Goal: Task Accomplishment & Management: Manage account settings

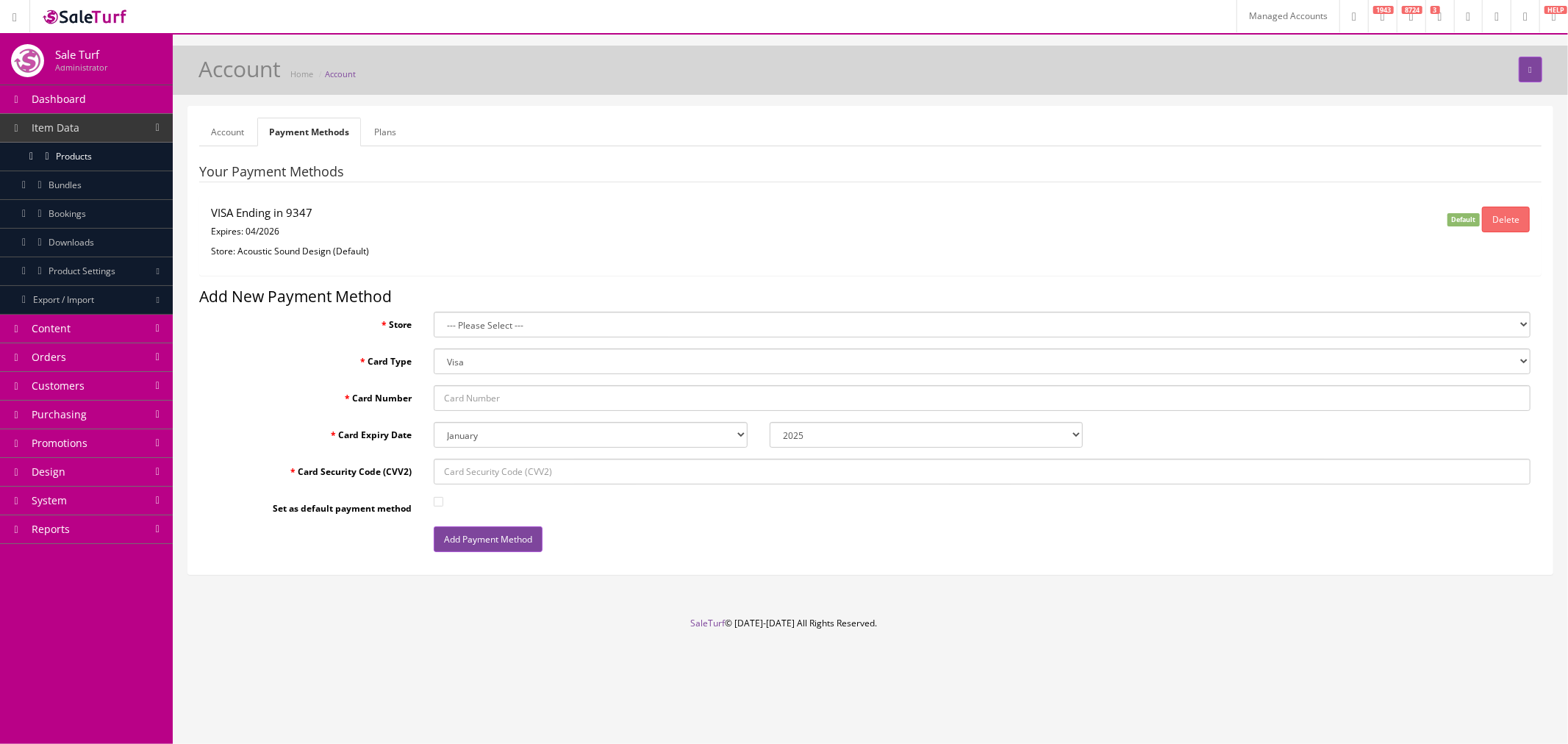
click at [385, 128] on link "Plans" at bounding box center [385, 132] width 46 height 28
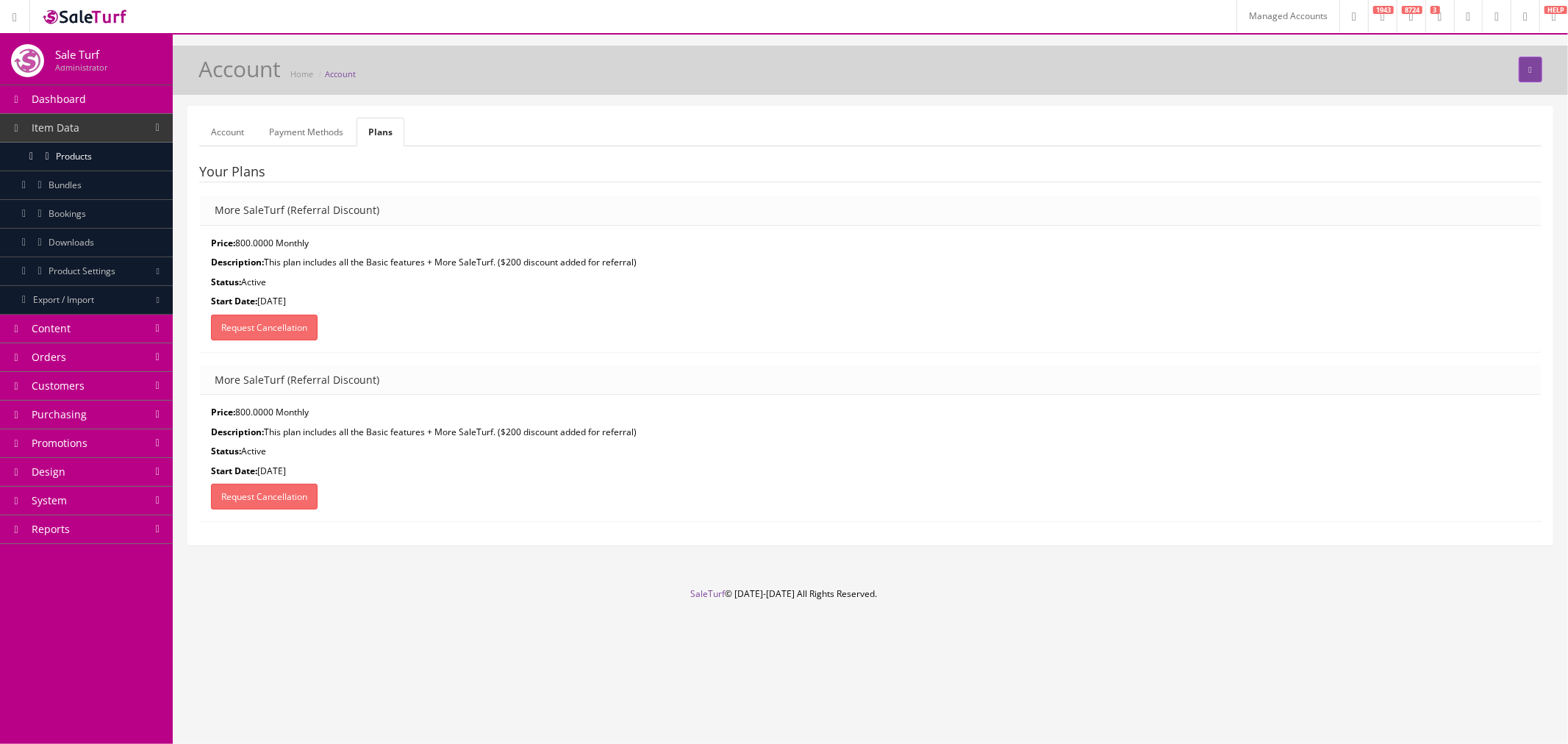
click at [224, 133] on link "Account" at bounding box center [227, 132] width 57 height 28
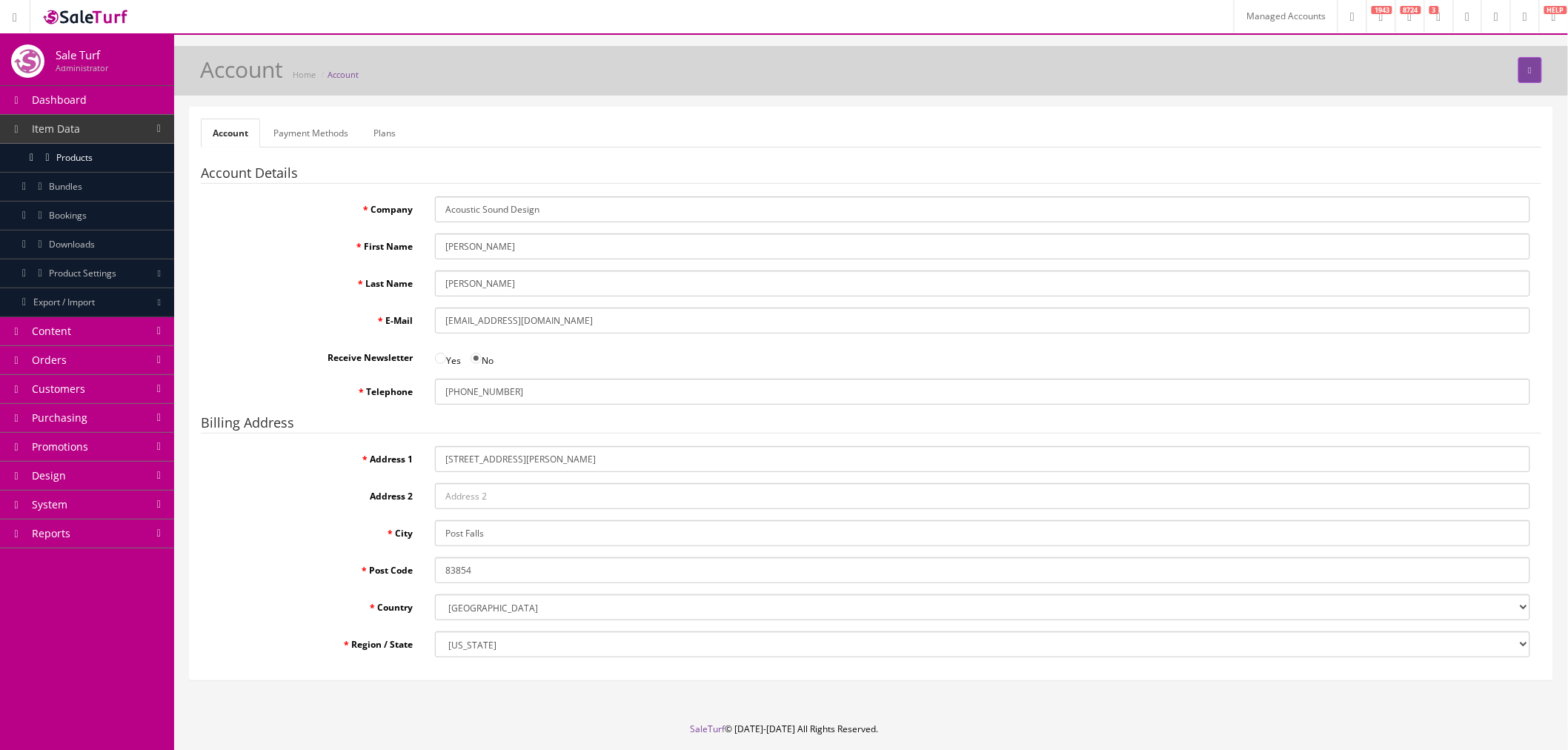
click at [303, 134] on link "Payment Methods" at bounding box center [311, 133] width 99 height 29
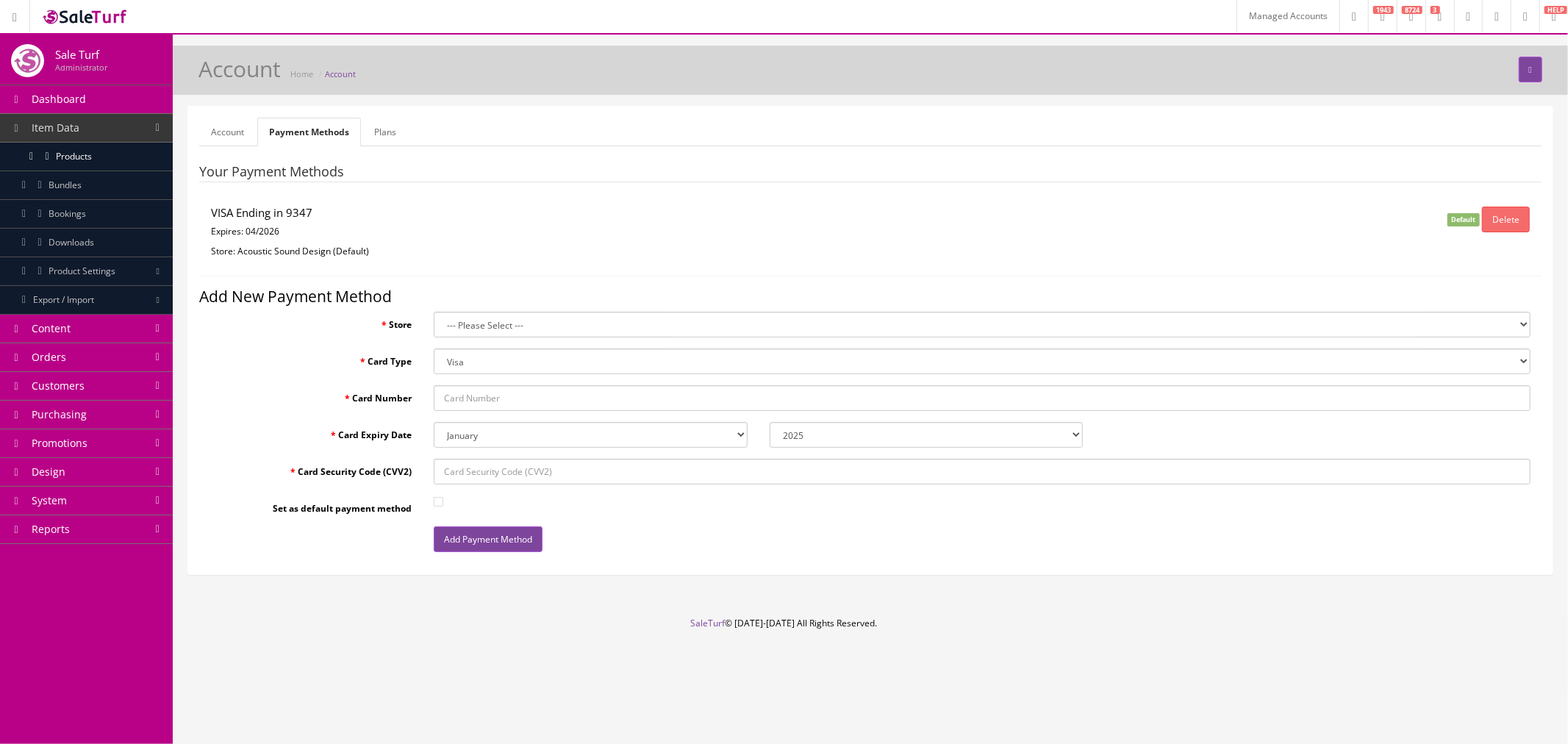
click at [205, 135] on link "Account" at bounding box center [227, 132] width 57 height 28
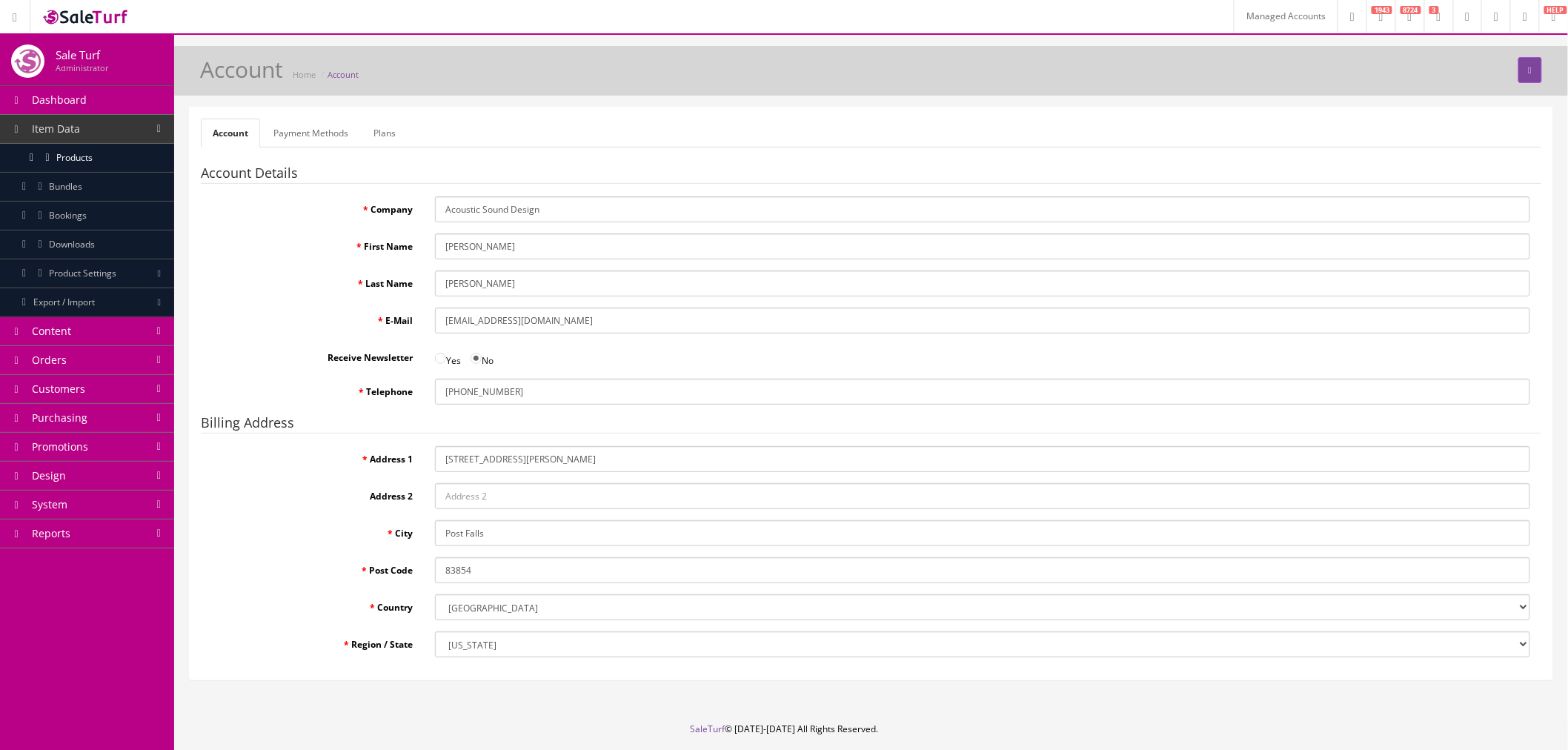
click at [300, 134] on link "Payment Methods" at bounding box center [311, 133] width 99 height 29
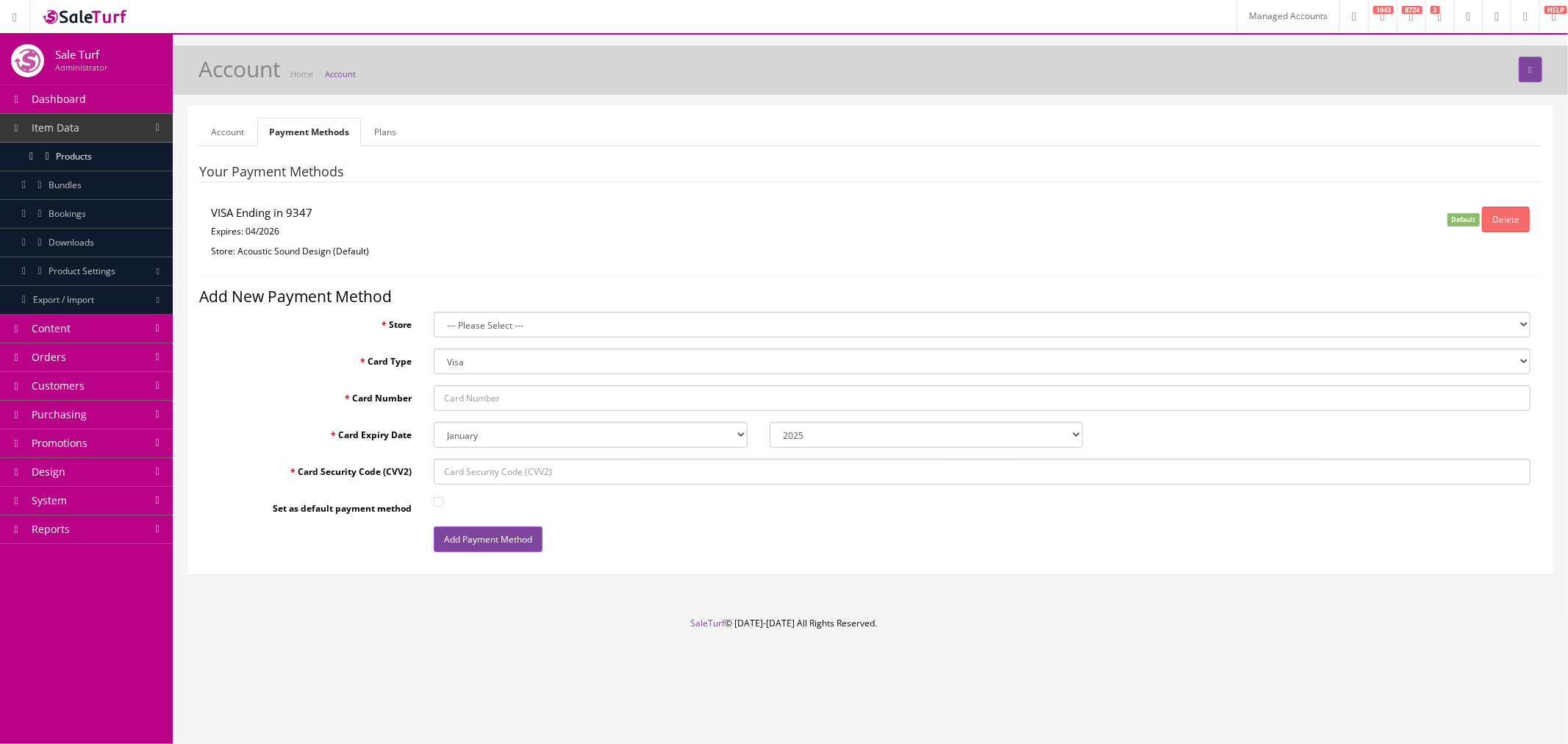
click at [216, 126] on link "Account" at bounding box center [227, 132] width 57 height 28
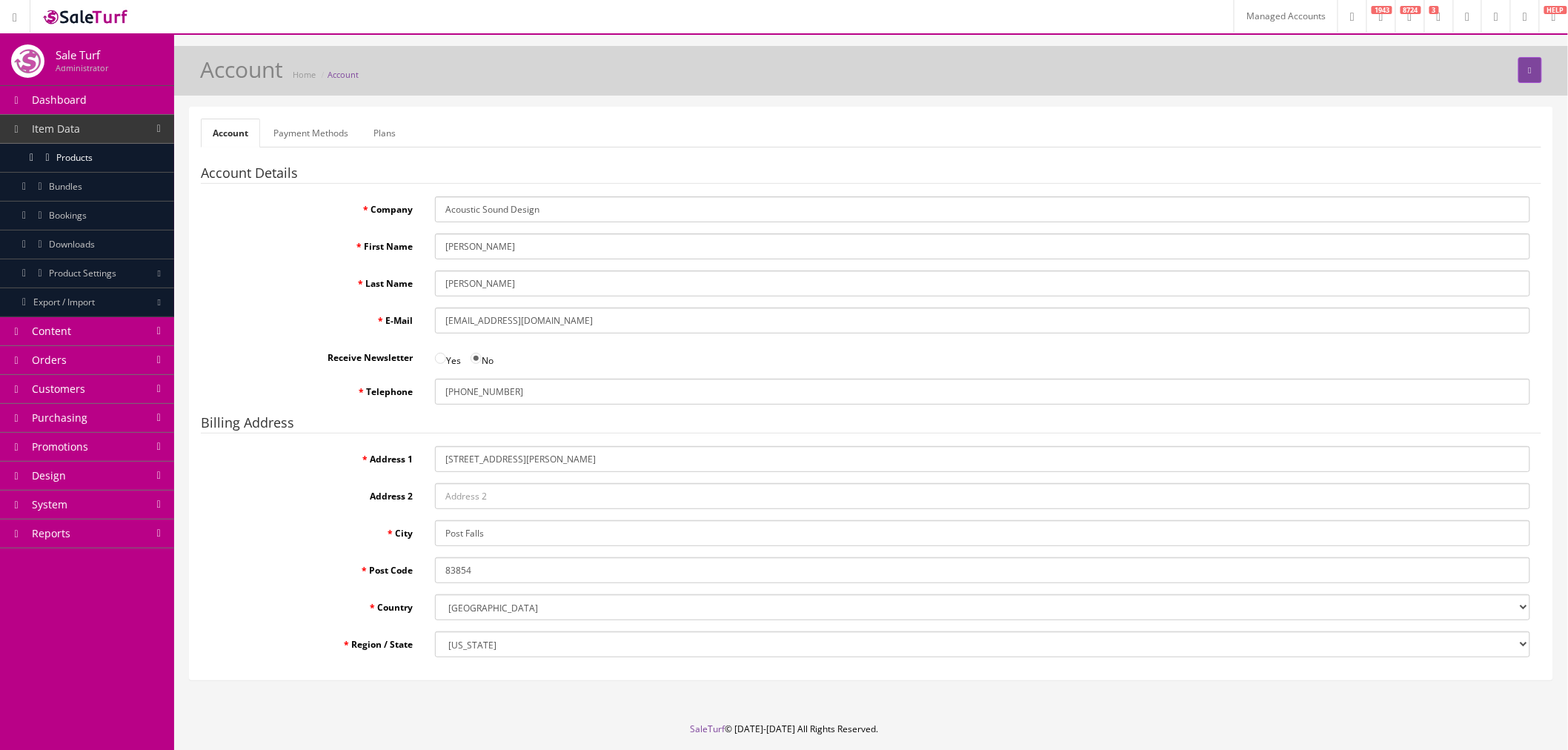
click at [330, 136] on link "Payment Methods" at bounding box center [311, 133] width 99 height 29
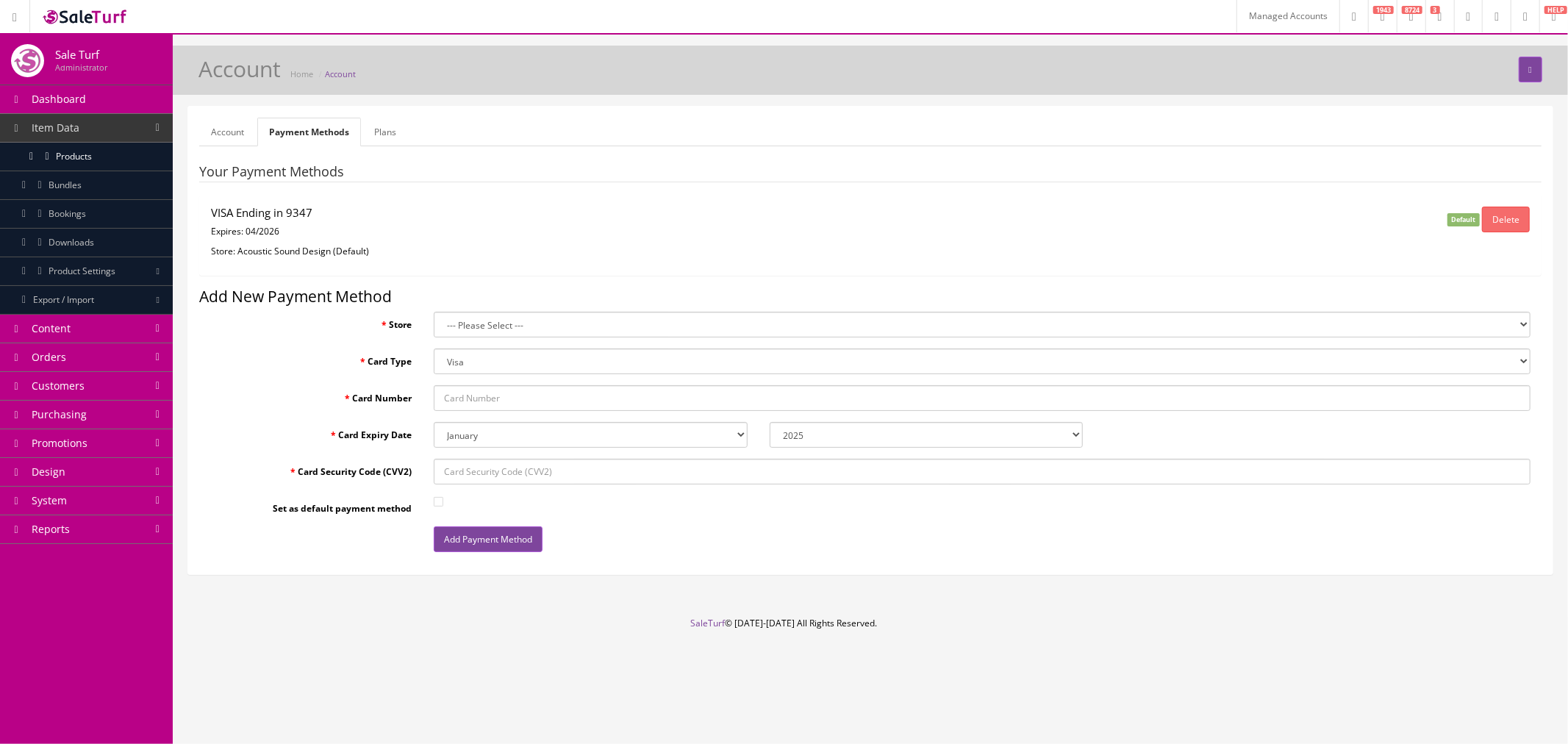
click at [376, 135] on link "Plans" at bounding box center [385, 132] width 46 height 28
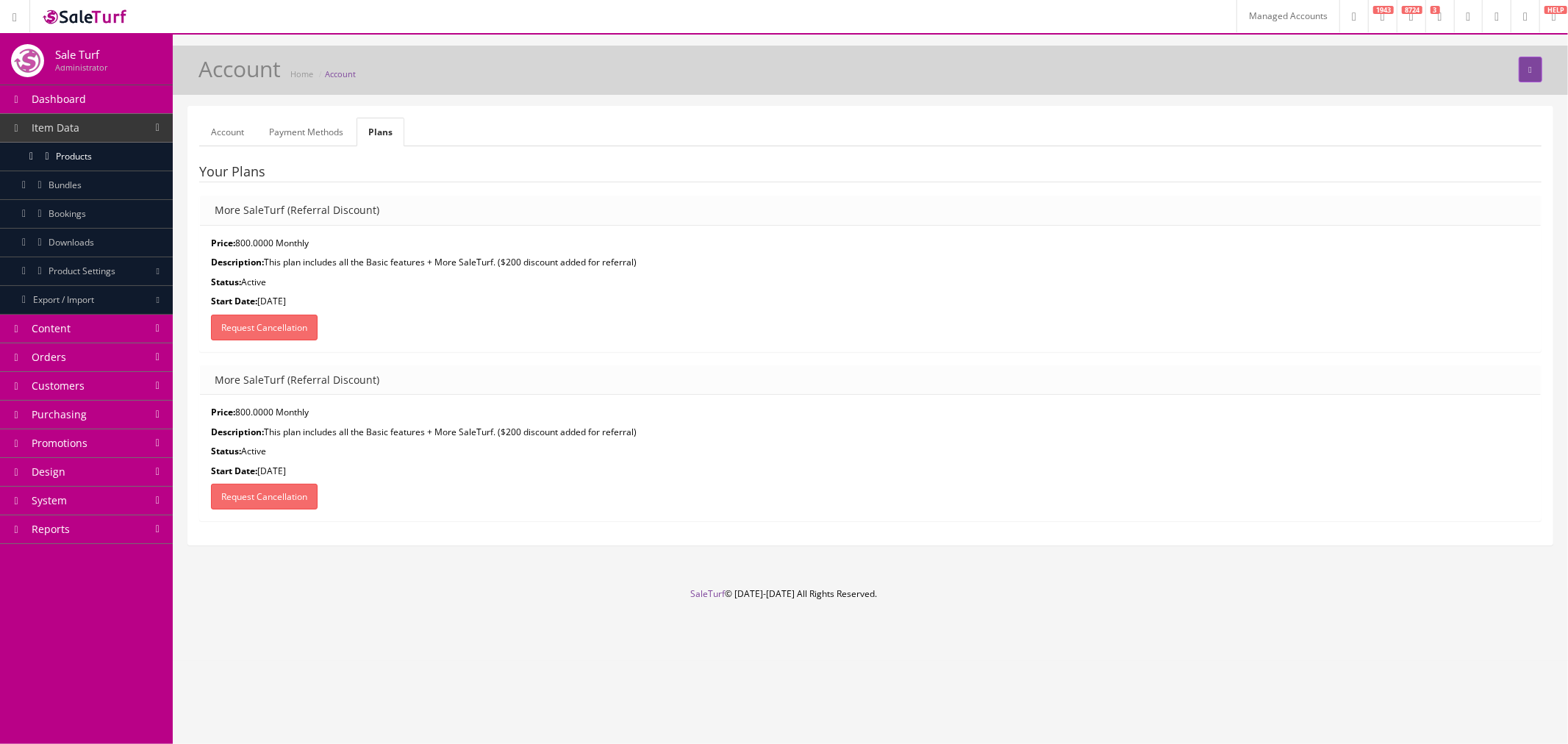
click at [300, 137] on link "Payment Methods" at bounding box center [306, 132] width 98 height 28
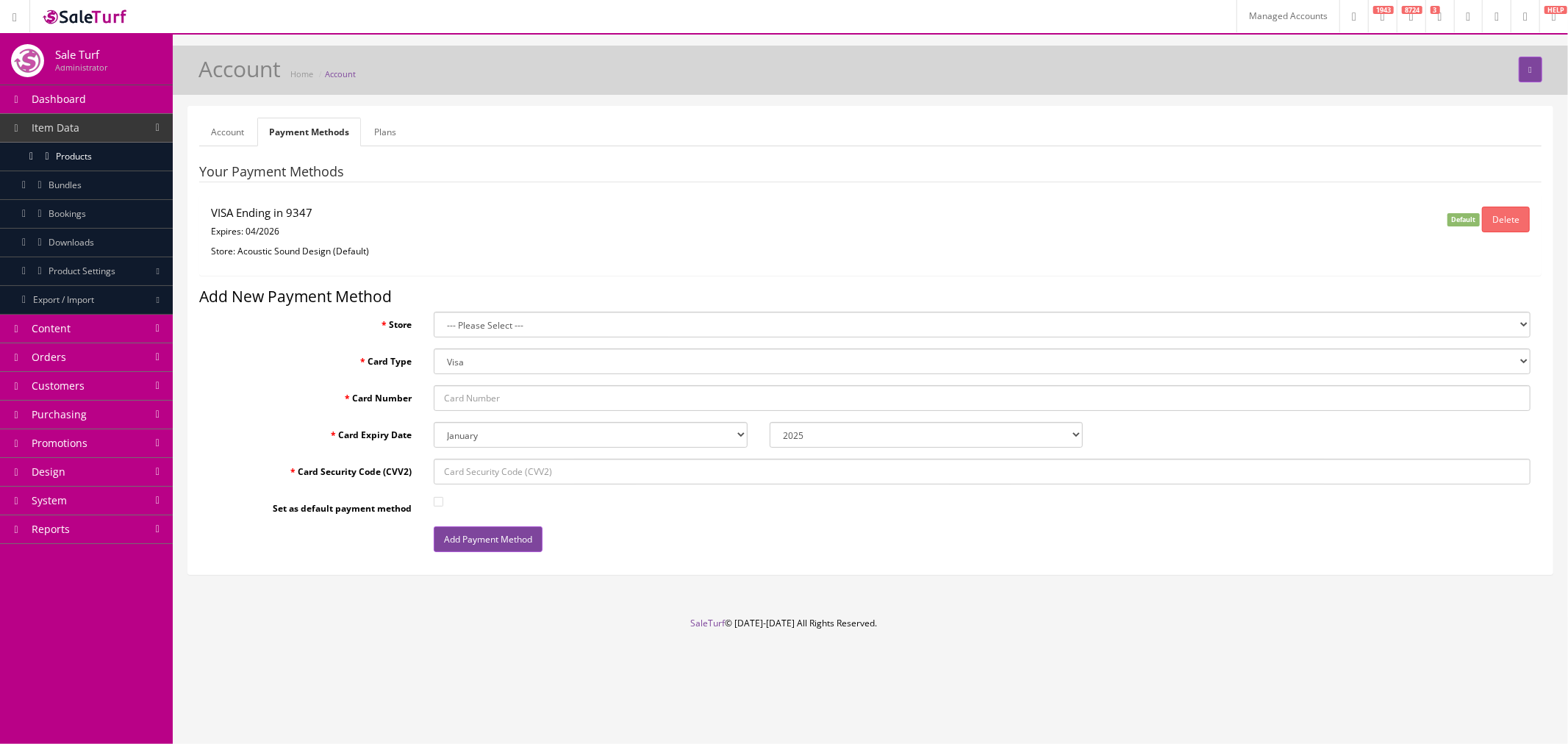
click at [314, 227] on p "Expires: 04/2026" at bounding box center [647, 231] width 872 height 13
click at [297, 230] on p "Expires: 04/2026" at bounding box center [647, 231] width 872 height 13
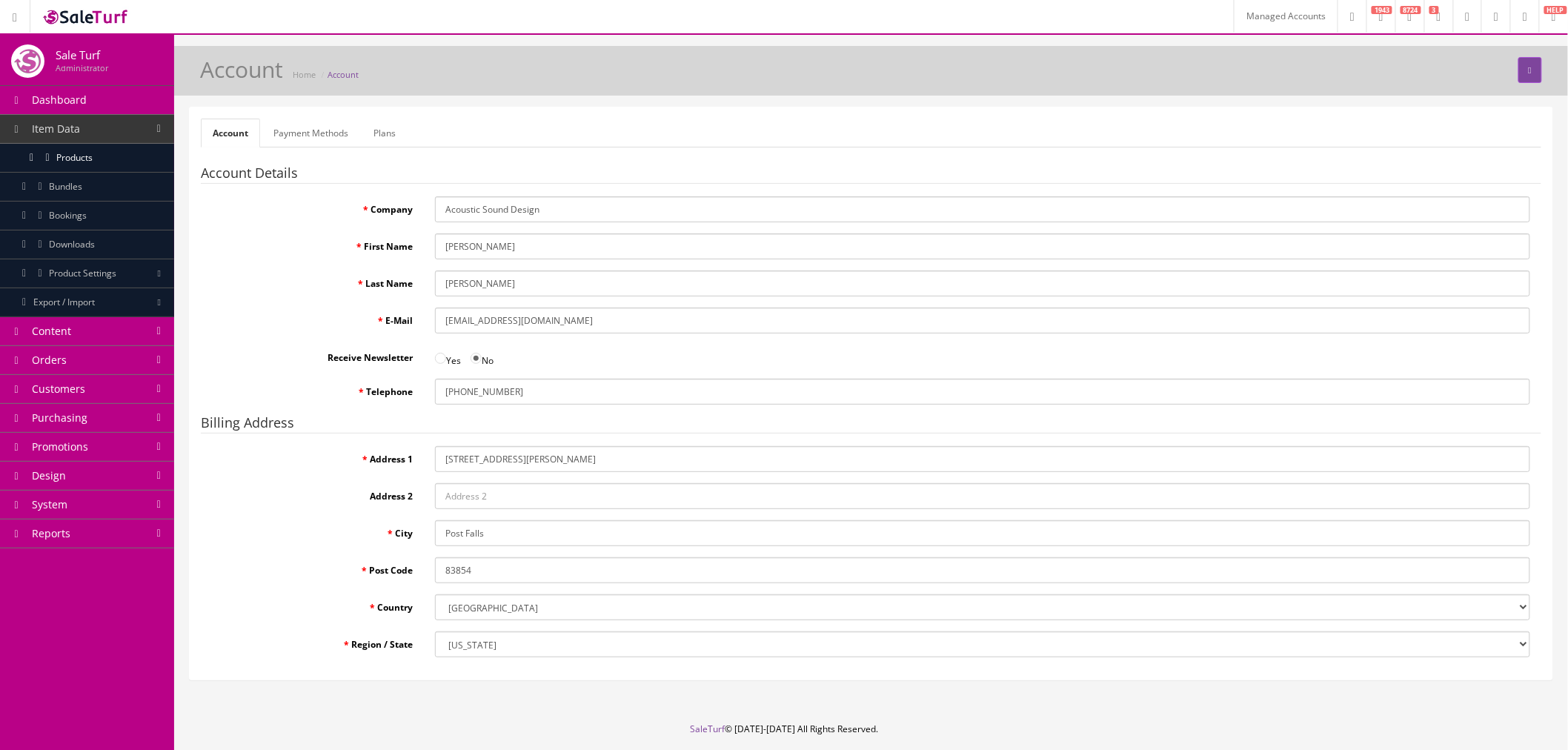
click at [283, 132] on link "Payment Methods" at bounding box center [311, 133] width 99 height 29
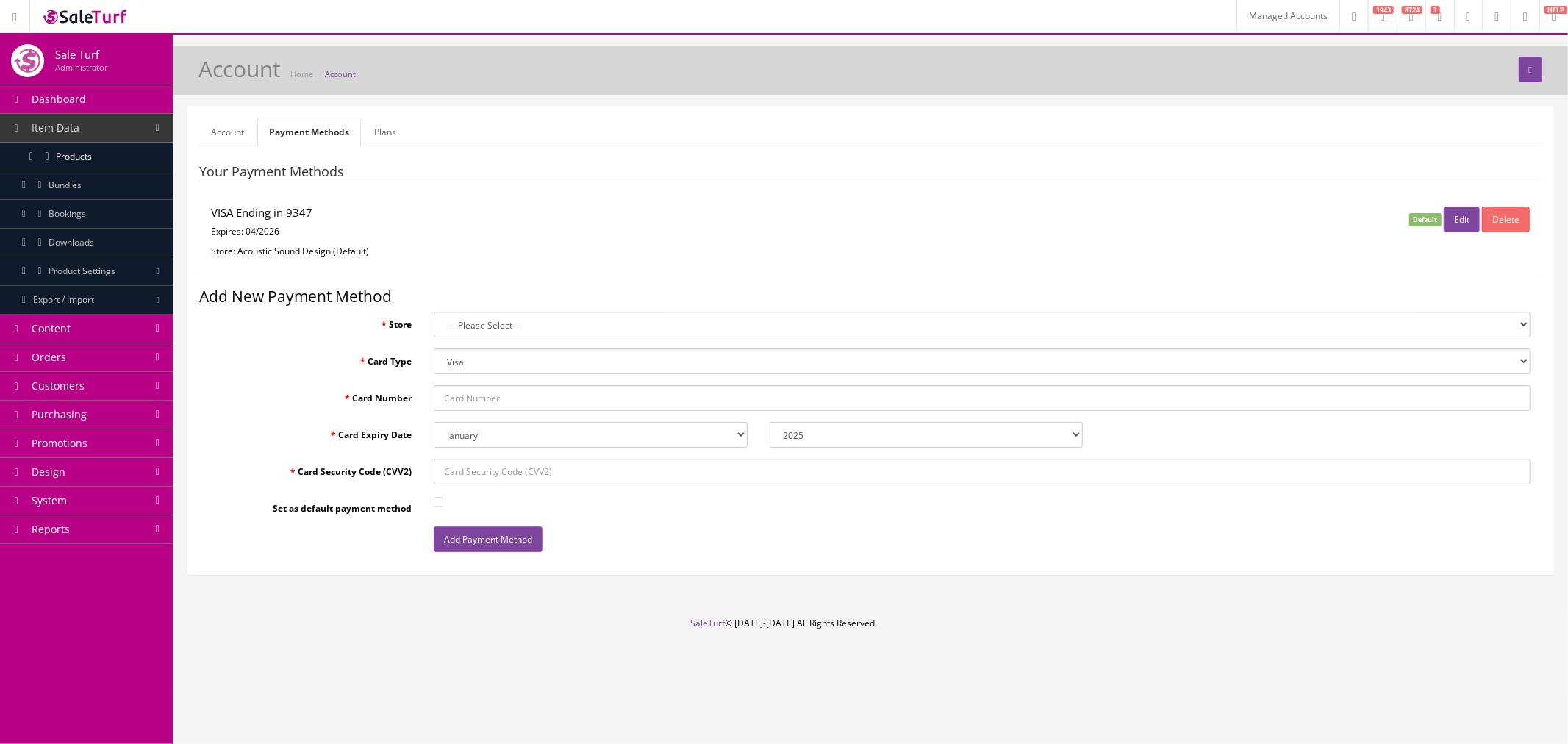
click at [392, 126] on link "Plans" at bounding box center [385, 132] width 46 height 28
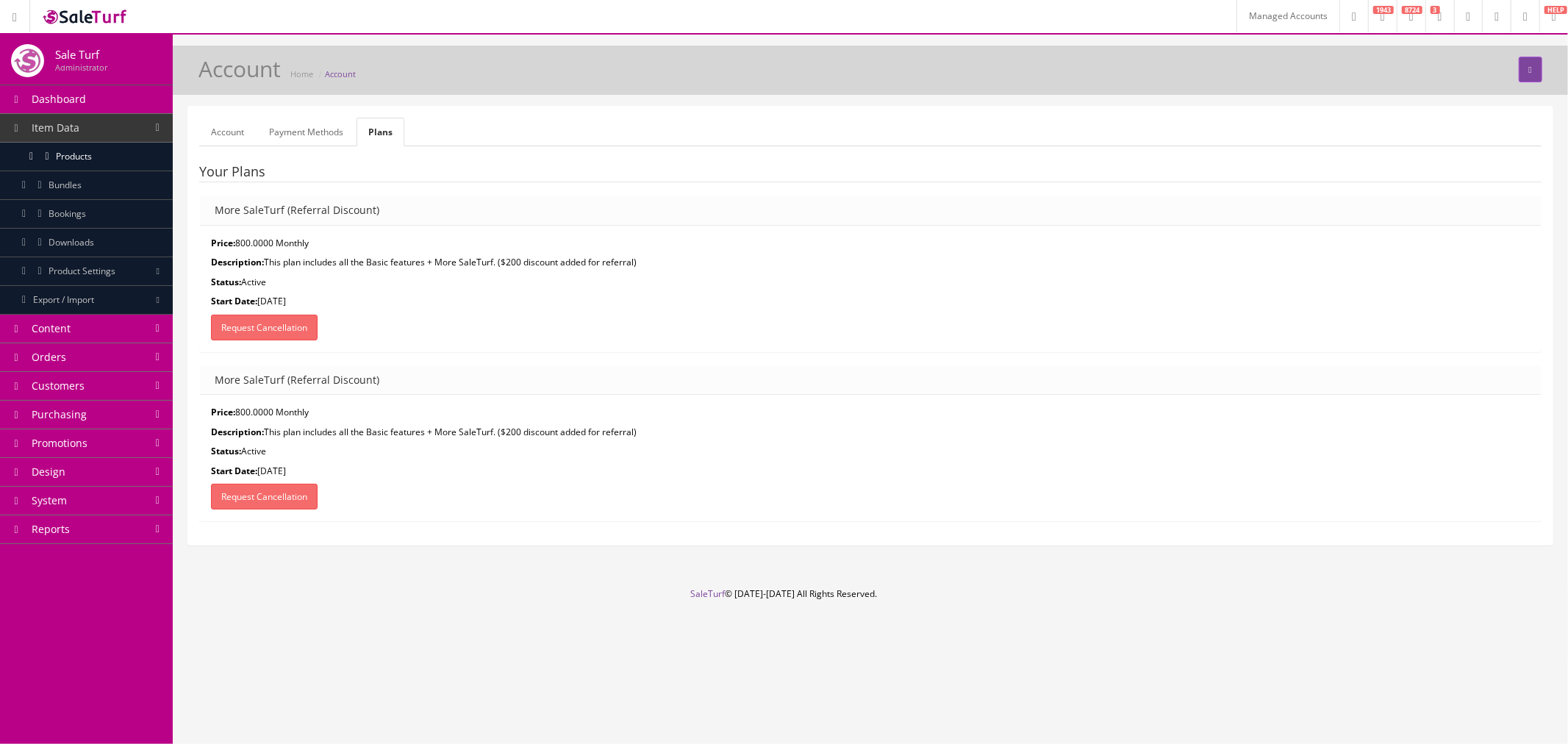
click at [324, 129] on link "Payment Methods" at bounding box center [306, 132] width 98 height 28
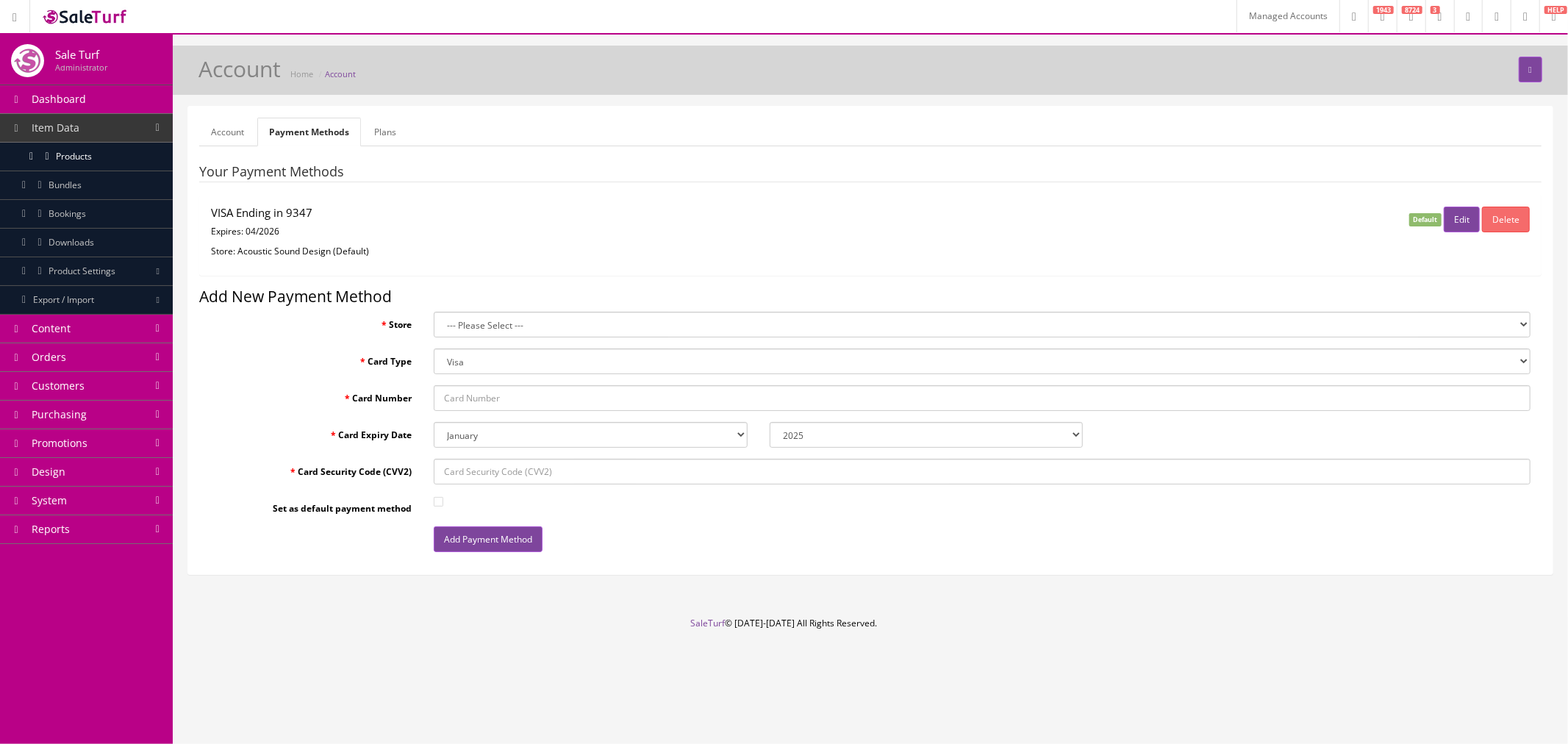
click at [1453, 224] on button "Edit" at bounding box center [1462, 219] width 36 height 26
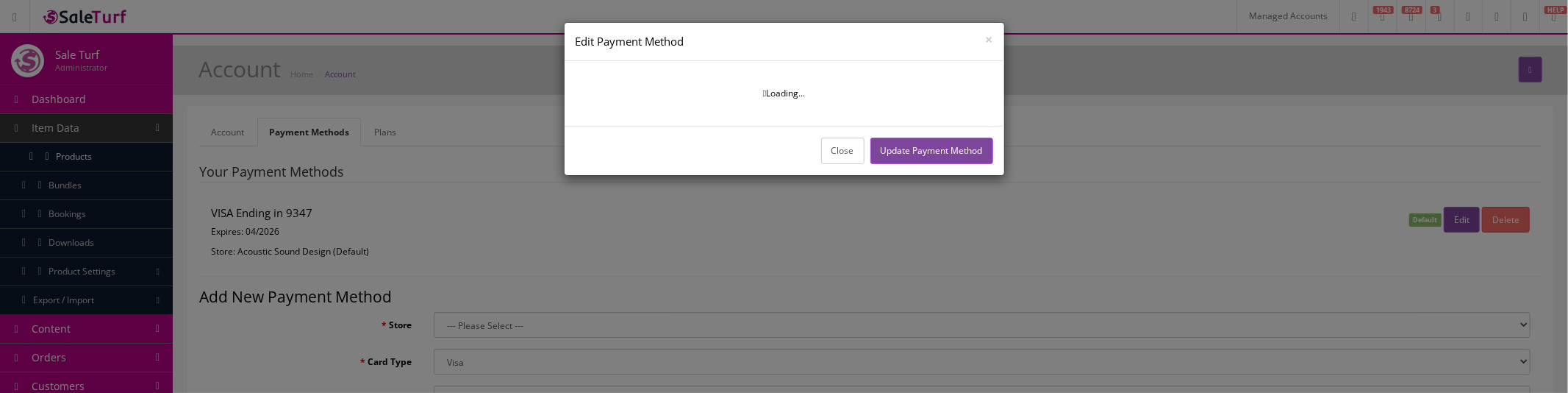
click at [836, 167] on div "Close Update Payment Method" at bounding box center [784, 149] width 440 height 48
click at [835, 158] on button "Close" at bounding box center [842, 150] width 43 height 26
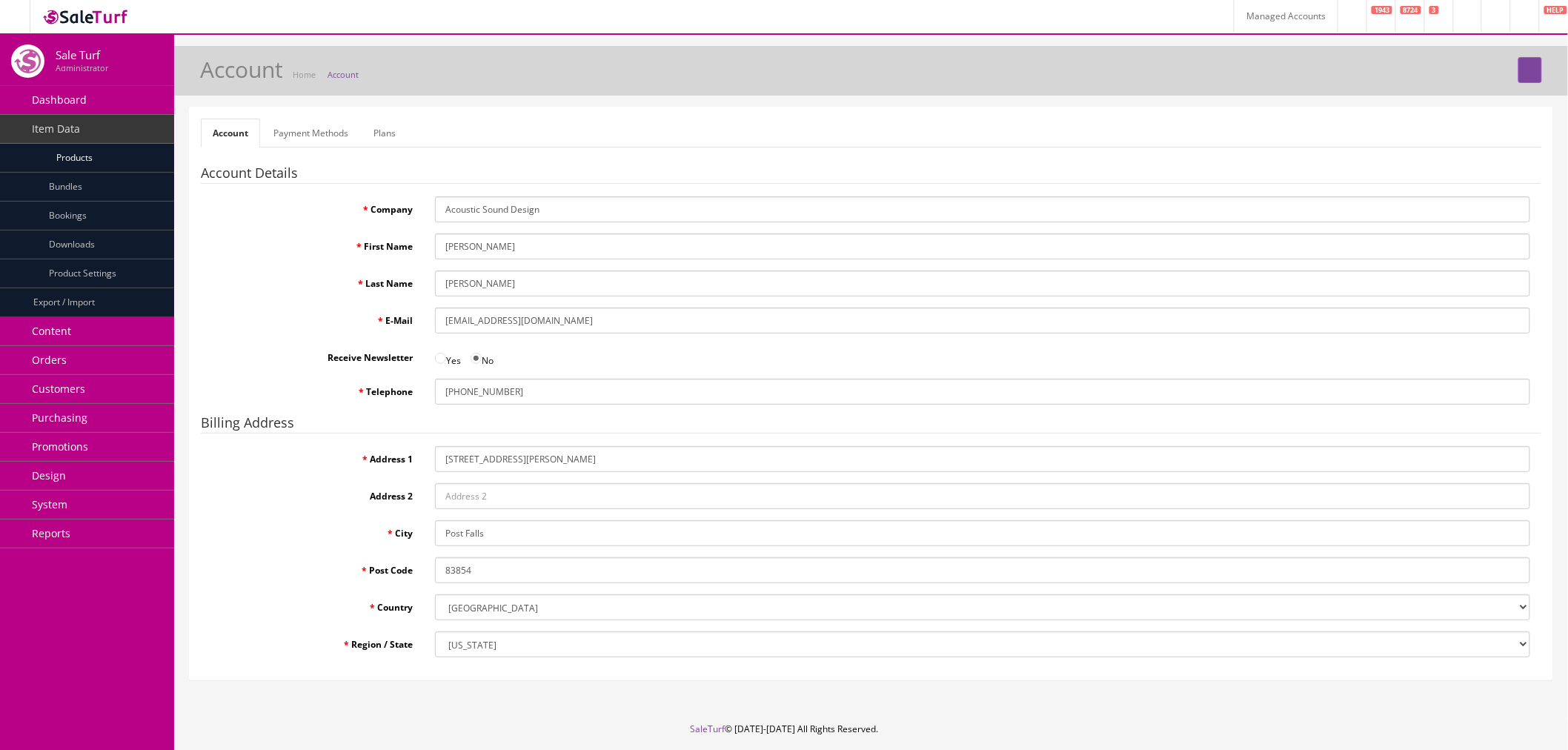
click at [295, 145] on link "Payment Methods" at bounding box center [311, 133] width 99 height 29
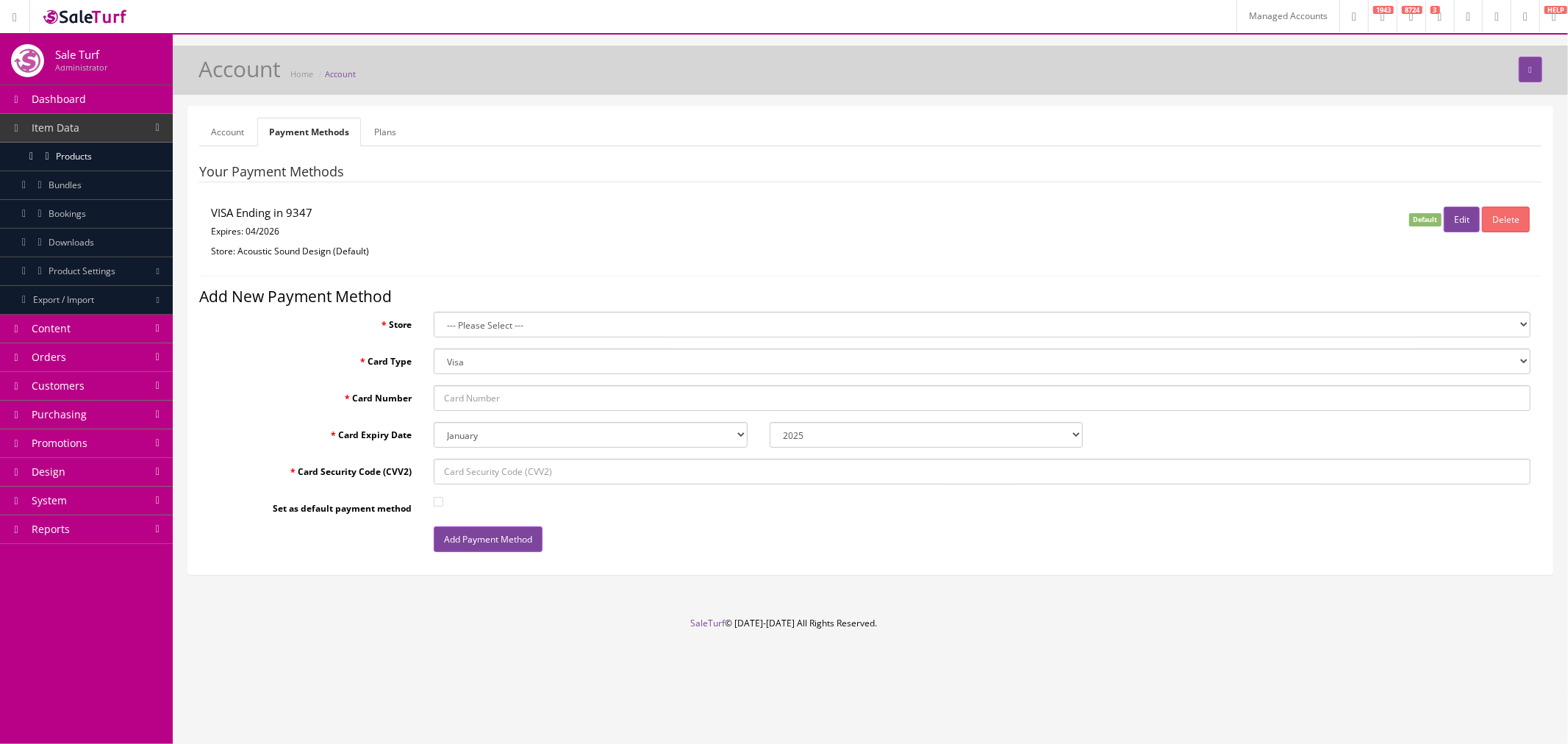
click at [375, 133] on link "Plans" at bounding box center [385, 132] width 46 height 28
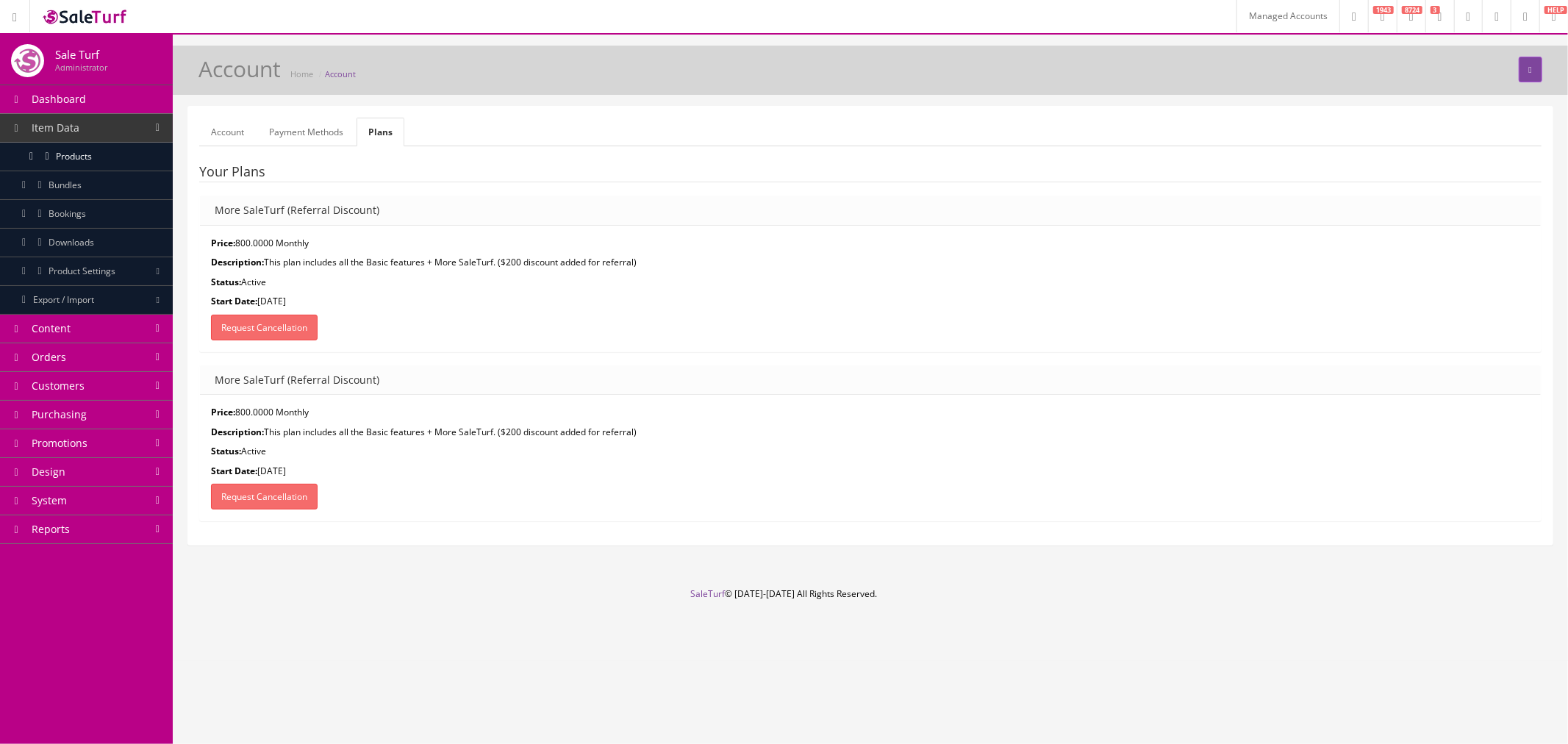
click at [311, 141] on link "Payment Methods" at bounding box center [306, 132] width 98 height 28
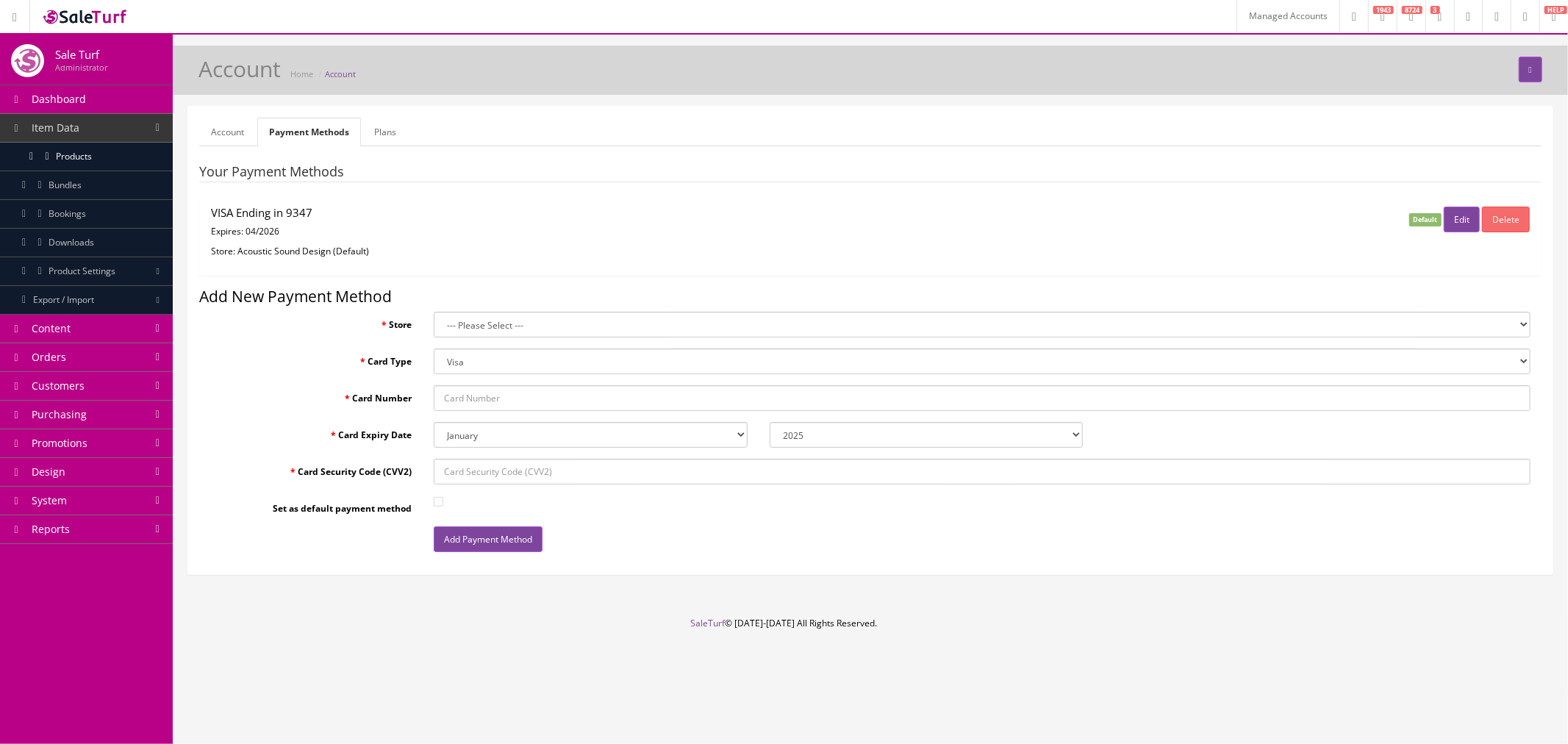
click at [1459, 222] on button "Edit" at bounding box center [1462, 219] width 36 height 26
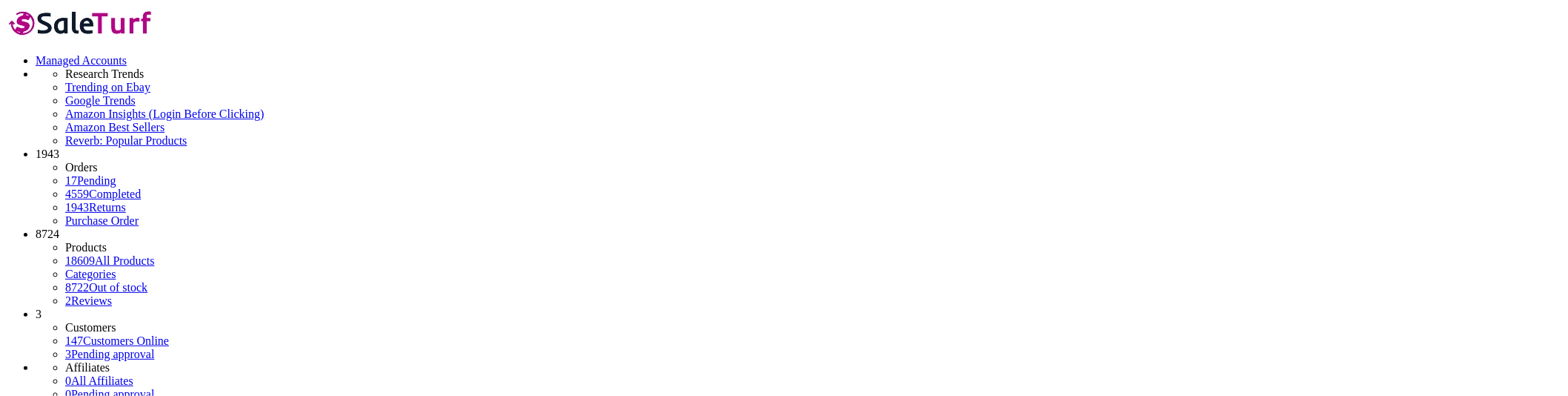
select select "2026"
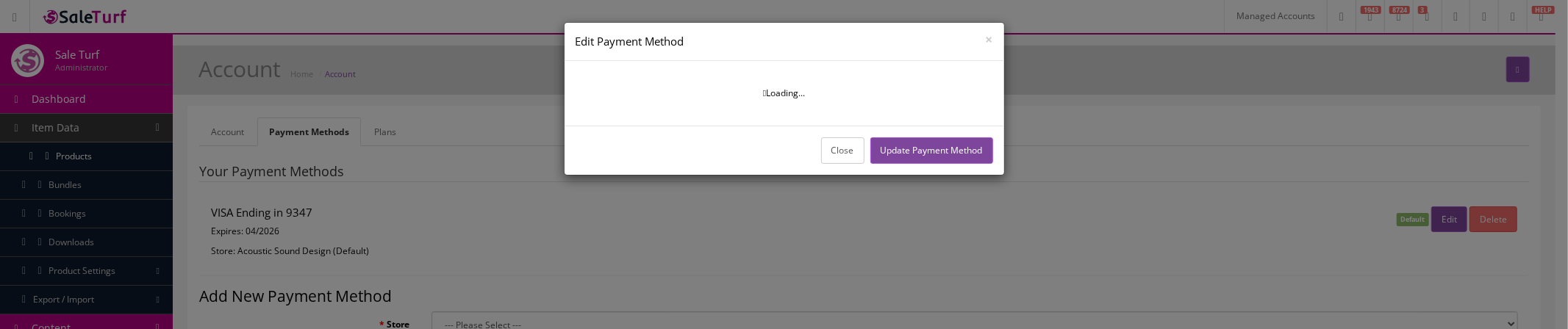
click at [850, 158] on button "Close" at bounding box center [842, 150] width 43 height 26
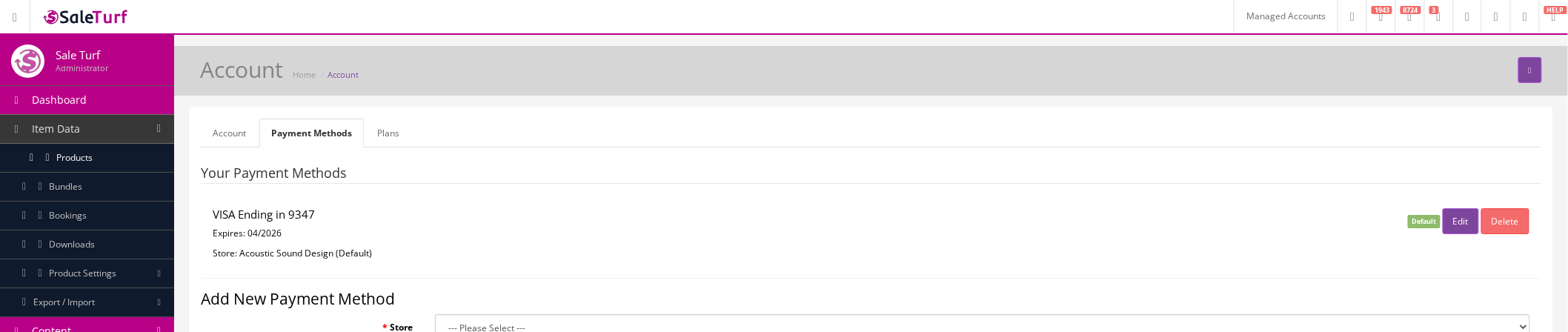
click at [1453, 229] on button "Edit" at bounding box center [1461, 221] width 37 height 26
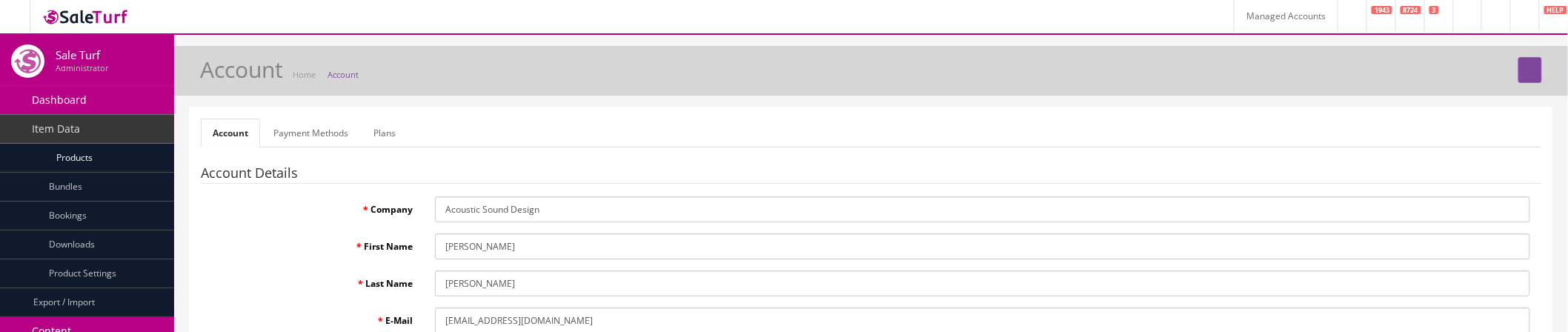
click at [331, 139] on link "Payment Methods" at bounding box center [311, 133] width 99 height 29
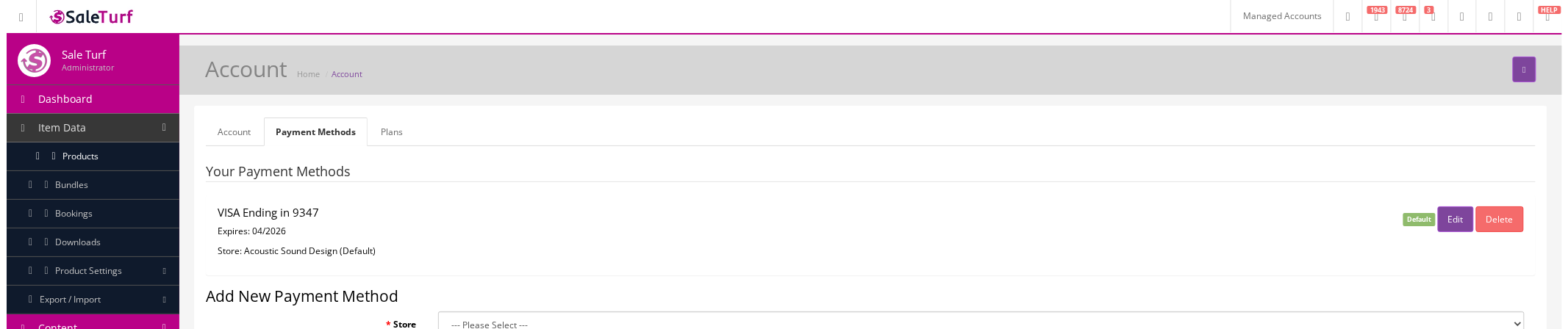
scroll to position [81, 0]
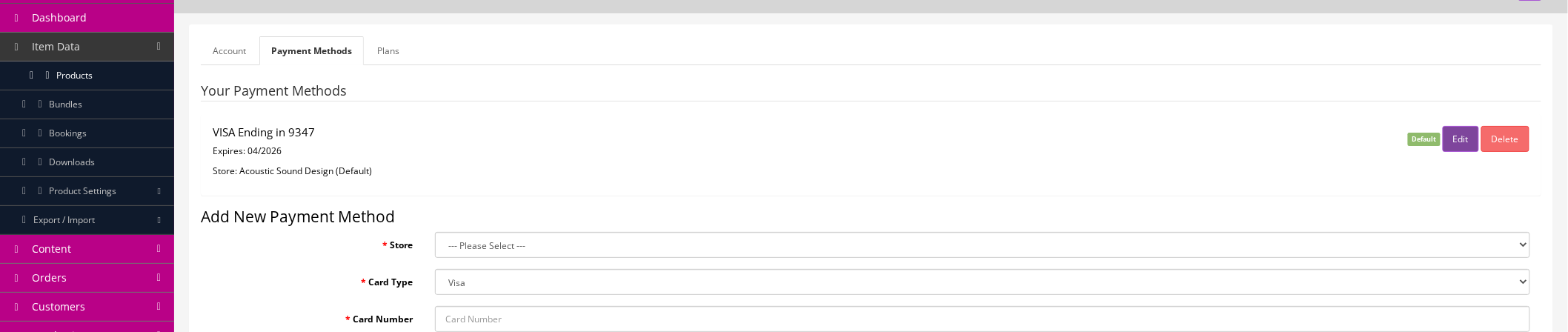
click at [1465, 144] on button "Edit" at bounding box center [1461, 139] width 37 height 26
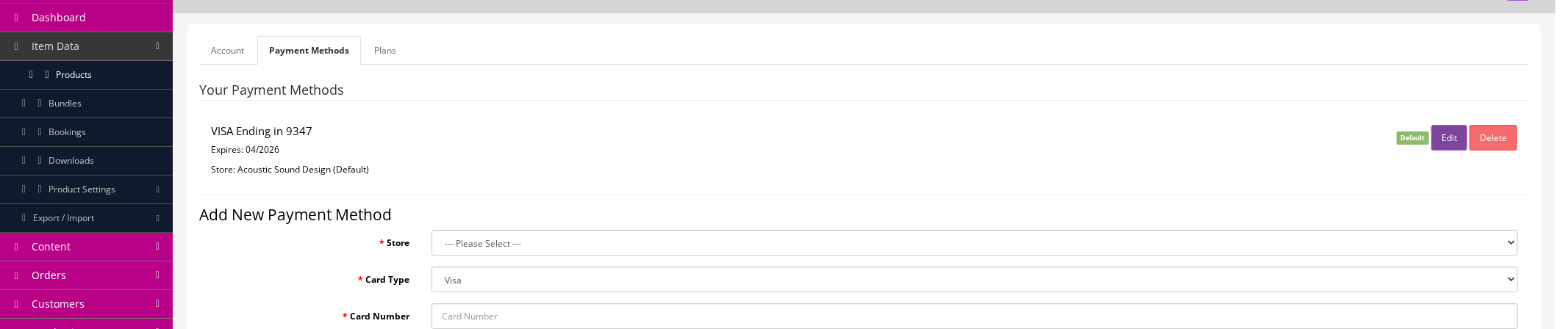
select select "2026"
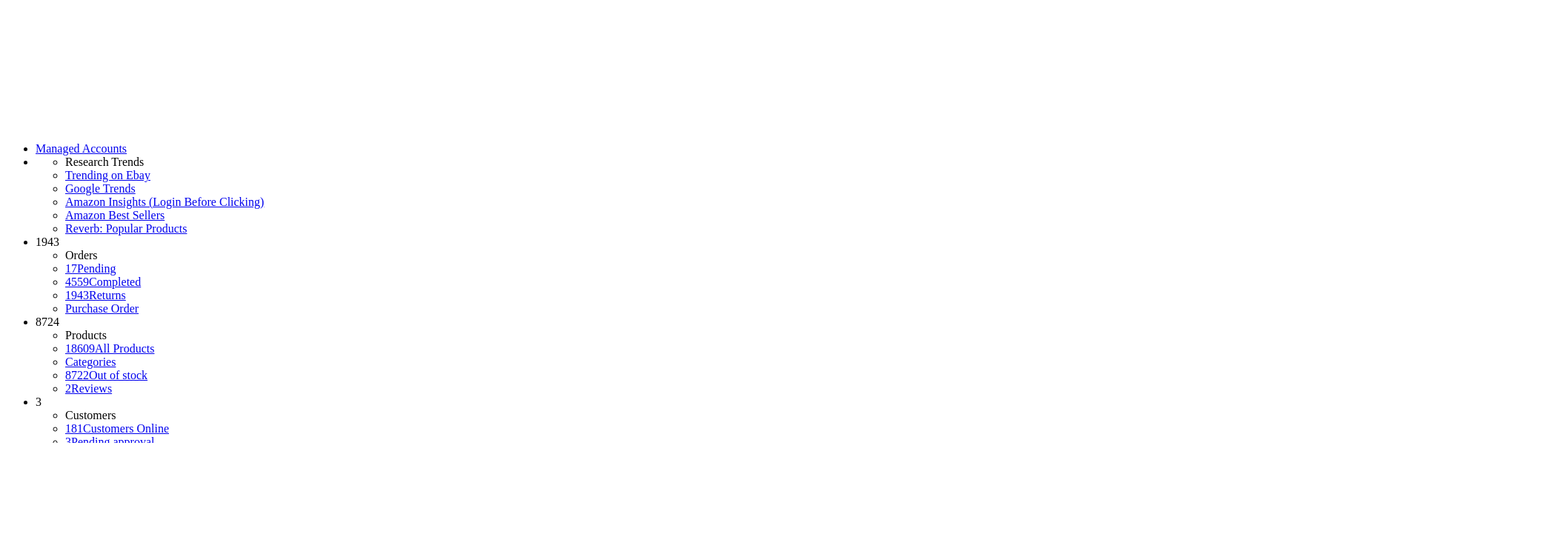
scroll to position [82, 0]
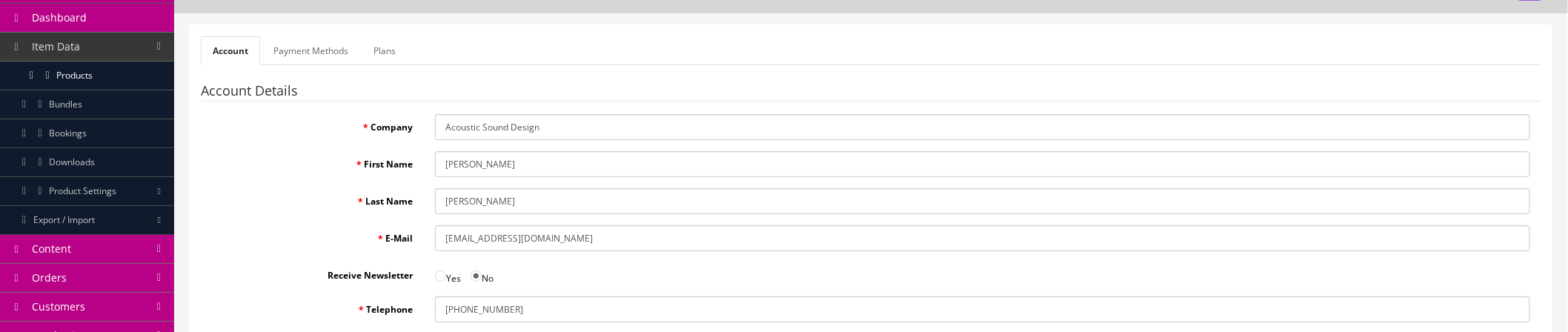
click at [332, 58] on link "Payment Methods" at bounding box center [311, 51] width 99 height 29
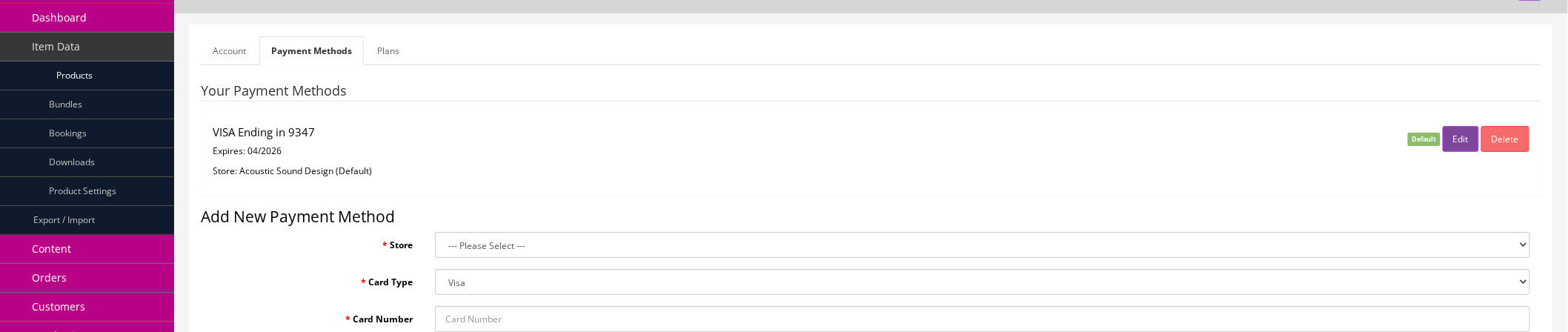
click at [1464, 145] on button "Edit" at bounding box center [1461, 139] width 37 height 26
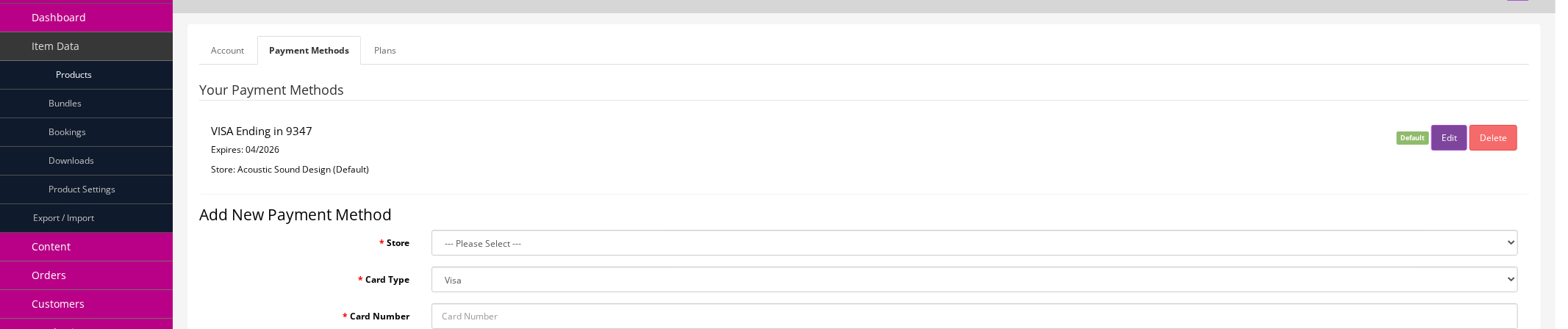
select select "2026"
select select "0"
select select "04"
select select "2026"
checkbox input "true"
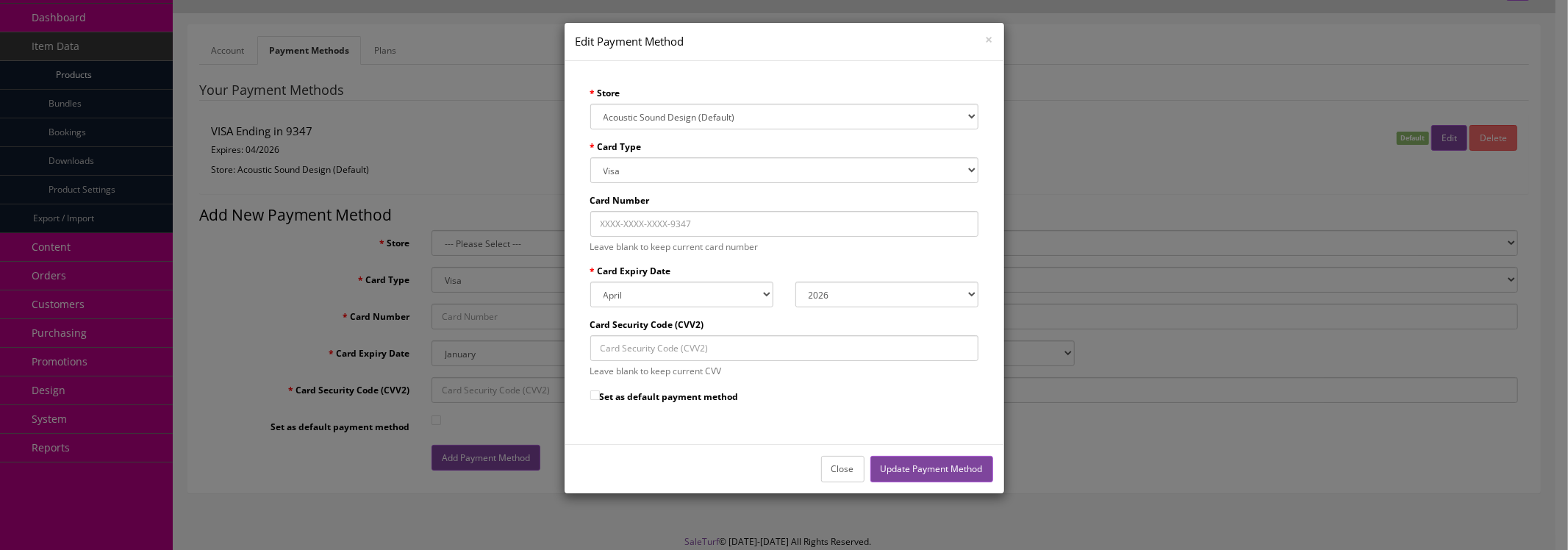
click at [663, 219] on input "Card Number" at bounding box center [784, 224] width 388 height 26
click at [679, 171] on select "Visa MasterCard Discover Card American Express Maestro Solo" at bounding box center [784, 170] width 388 height 26
click at [713, 112] on select "--- Please Select --- Acoustic Sound Design (Default) Sound Distributors" at bounding box center [784, 116] width 388 height 26
click at [714, 112] on select "--- Please Select --- Acoustic Sound Design (Default) Sound Distributors" at bounding box center [784, 116] width 388 height 26
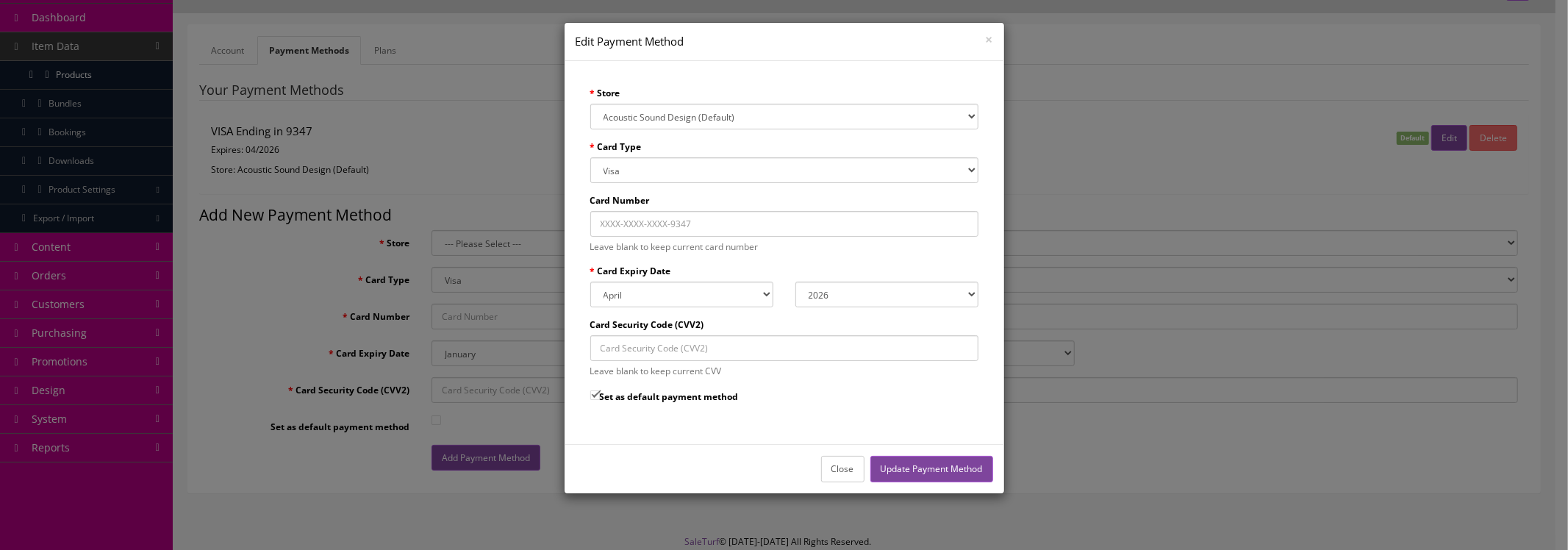
click at [717, 329] on input "Card Security Code (CVV2)" at bounding box center [784, 348] width 388 height 26
drag, startPoint x: 693, startPoint y: 343, endPoint x: 716, endPoint y: 333, distance: 25.1
click at [693, 329] on input "Card Security Code (CVV2)" at bounding box center [784, 348] width 388 height 26
click at [737, 322] on div "Card Security Code (CVV2) Leave blank to keep current CVV" at bounding box center [784, 348] width 388 height 59
click at [829, 329] on button "Close" at bounding box center [842, 469] width 43 height 26
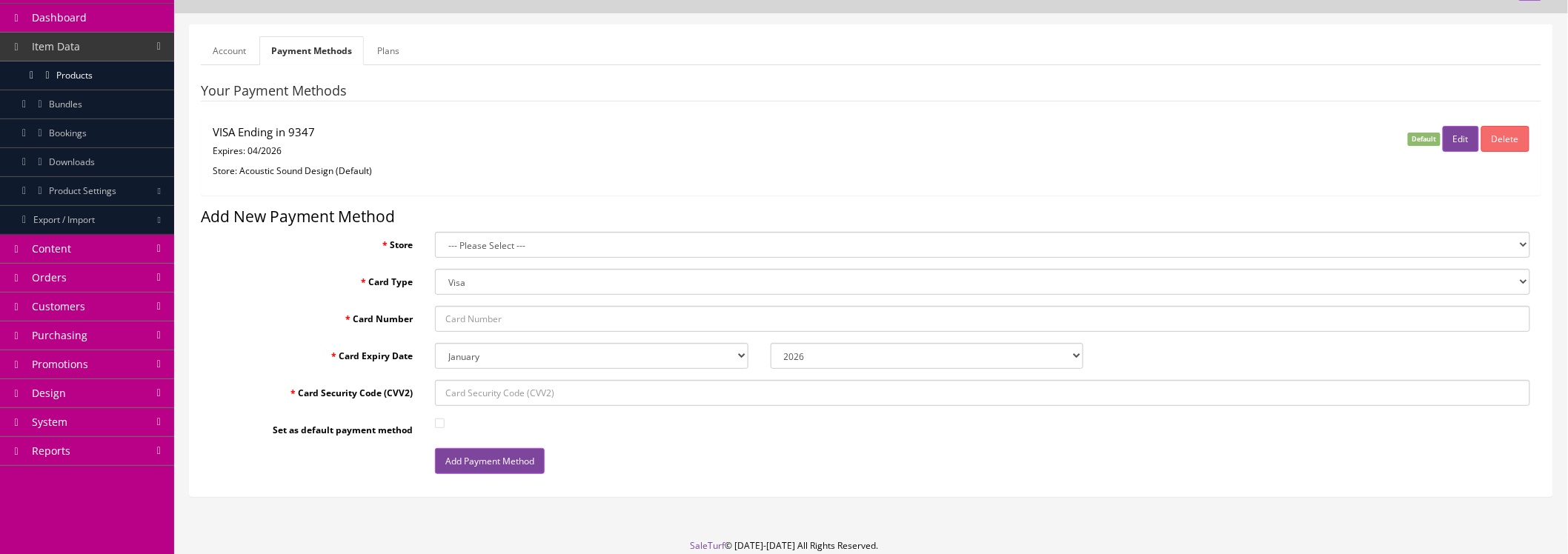
click at [930, 179] on div "VISA Ending in 9347 Expires: [CREDIT_CARD_DATA] Store: Acoustic Sound Design (D…" at bounding box center [647, 154] width 893 height 58
